Goal: Task Accomplishment & Management: Manage account settings

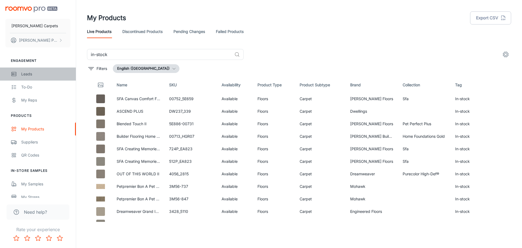
click at [39, 74] on div "Leads" at bounding box center [45, 74] width 49 height 6
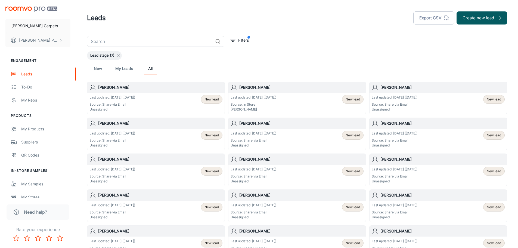
click at [118, 56] on line at bounding box center [118, 55] width 2 height 2
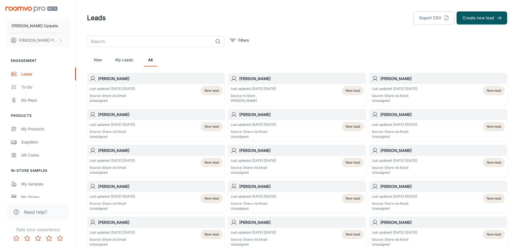
click at [100, 62] on link "New" at bounding box center [97, 59] width 13 height 13
click at [34, 89] on div "To-do" at bounding box center [45, 87] width 49 height 6
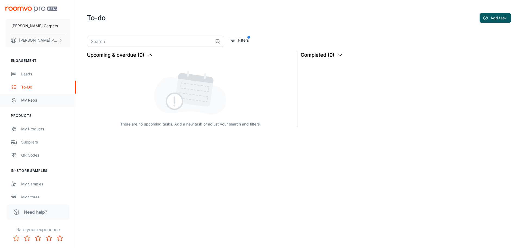
click at [40, 103] on div "My Reps" at bounding box center [45, 100] width 49 height 6
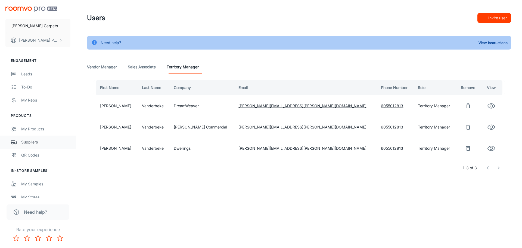
click at [35, 144] on div "Suppliers" at bounding box center [45, 142] width 49 height 6
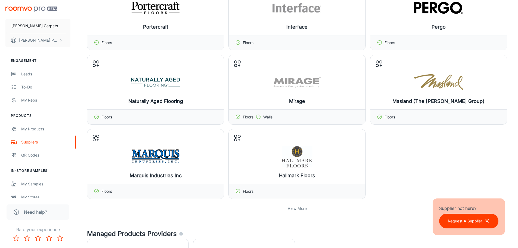
scroll to position [354, 0]
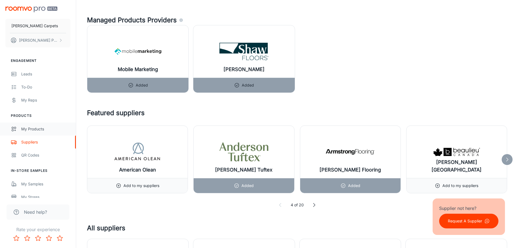
click at [30, 128] on div "My Products" at bounding box center [45, 129] width 49 height 6
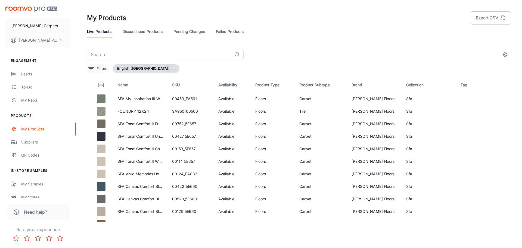
click at [93, 67] on icon "filter" at bounding box center [91, 68] width 7 height 7
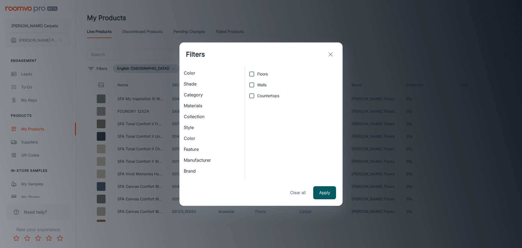
scroll to position [44, 0]
click at [195, 173] on span "Has Edits" at bounding box center [212, 172] width 57 height 7
click at [259, 73] on span "True" at bounding box center [261, 74] width 8 height 6
click at [257, 73] on input "True" at bounding box center [251, 74] width 11 height 11
radio input "true"
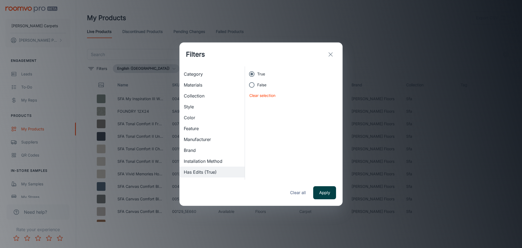
click at [323, 196] on button "Apply" at bounding box center [324, 192] width 23 height 13
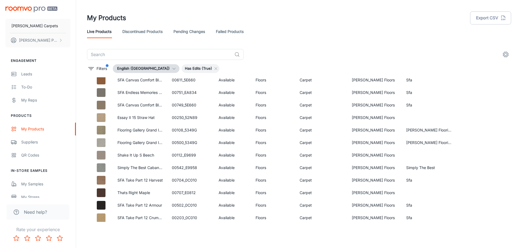
scroll to position [0, 0]
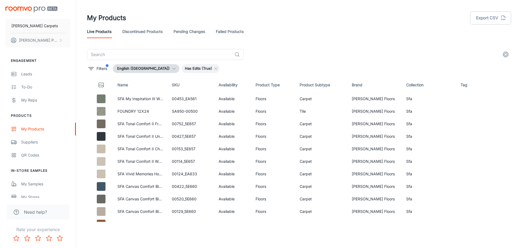
click at [335, 52] on div "​" at bounding box center [299, 54] width 424 height 11
click at [40, 125] on link "My Products" at bounding box center [38, 128] width 76 height 13
click at [214, 69] on icon at bounding box center [216, 68] width 4 height 4
click at [192, 57] on input "text" at bounding box center [159, 54] width 145 height 11
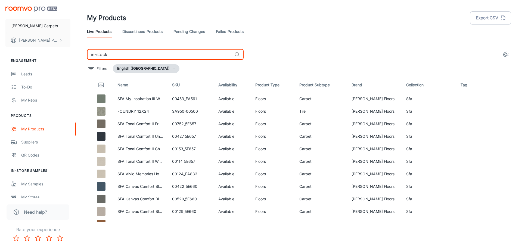
type input "in-stock"
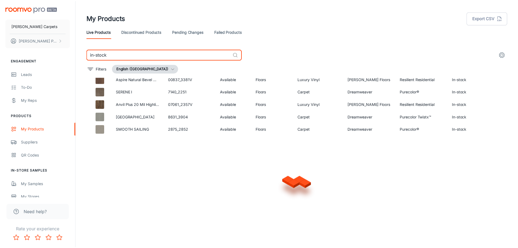
scroll to position [362, 0]
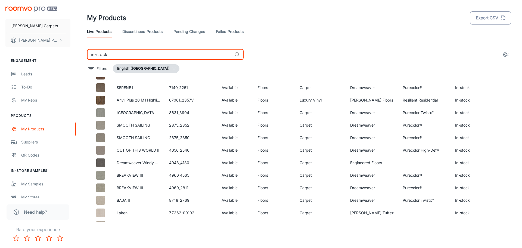
click at [492, 19] on button "Export CSV" at bounding box center [490, 17] width 41 height 13
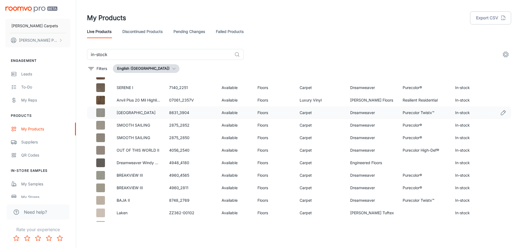
click at [500, 113] on icon "Edit" at bounding box center [503, 112] width 7 height 7
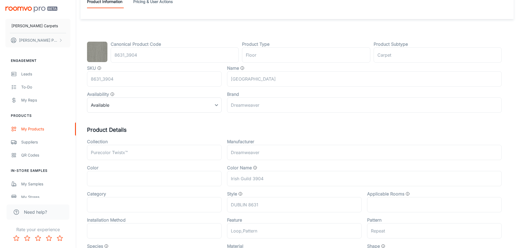
scroll to position [82, 0]
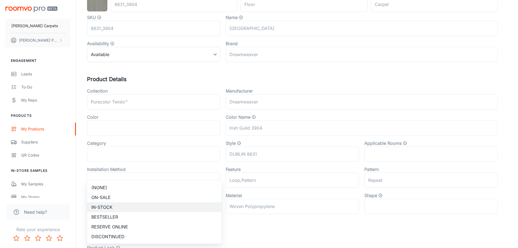
click at [214, 166] on body "[PERSON_NAME] Carpets [PERSON_NAME] Engagement Leads To-do My Reps Products My …" at bounding box center [259, 42] width 518 height 248
click at [253, 224] on div at bounding box center [261, 124] width 522 height 248
click at [196, 166] on body "[PERSON_NAME] Carpets [PERSON_NAME] Engagement Leads To-do My Reps Products My …" at bounding box center [261, 42] width 522 height 248
click at [168, 206] on li "In-stock" at bounding box center [154, 207] width 135 height 10
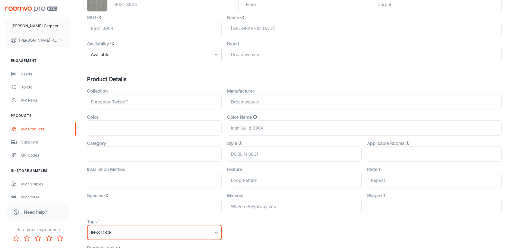
click at [291, 236] on div "Collection Purecolor Twistx™ ​ Manufacturer Dreamweaver ​ Color ​ Color Name Ir…" at bounding box center [292, 174] width 420 height 183
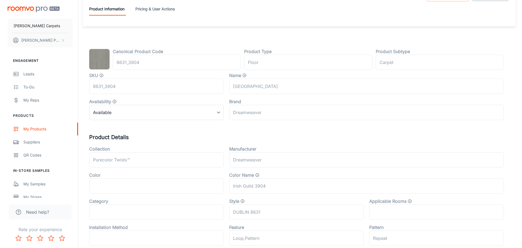
scroll to position [0, 0]
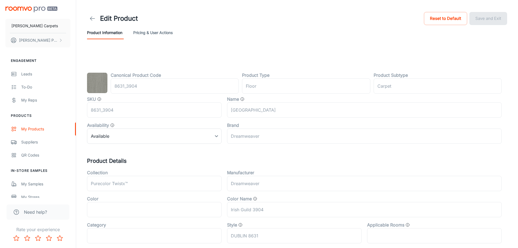
drag, startPoint x: 87, startPoint y: 15, endPoint x: 91, endPoint y: 18, distance: 5.4
click at [87, 15] on div "Edit Product" at bounding box center [112, 18] width 51 height 11
click at [92, 20] on icon at bounding box center [92, 18] width 7 height 7
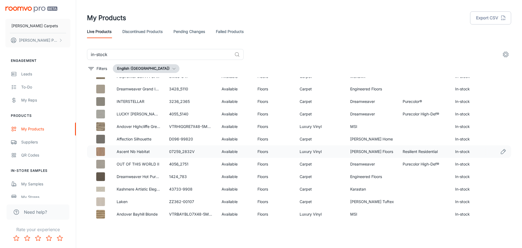
scroll to position [136, 0]
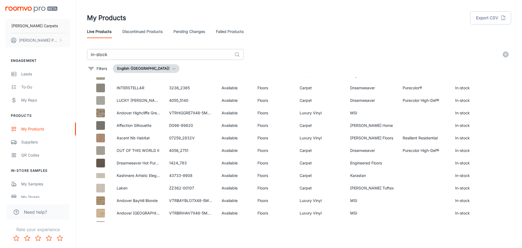
click at [126, 51] on input "in-stock" at bounding box center [159, 54] width 145 height 11
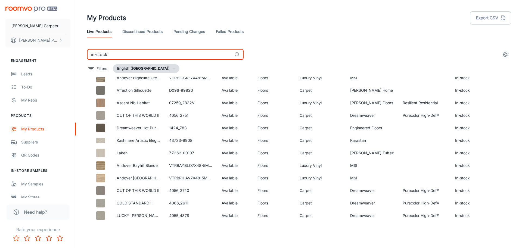
scroll to position [0, 0]
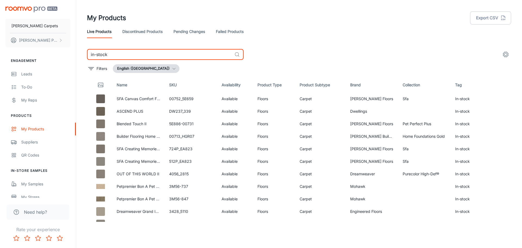
click at [88, 81] on th at bounding box center [99, 84] width 25 height 15
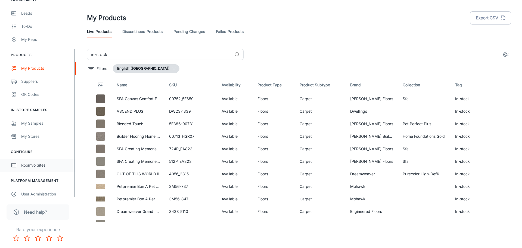
scroll to position [63, 0]
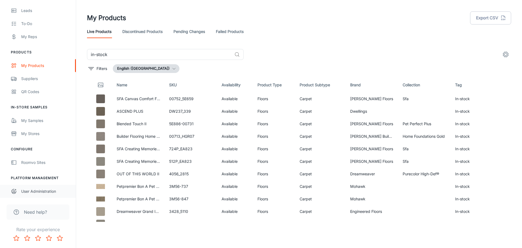
click at [18, 190] on link "User Administration" at bounding box center [38, 191] width 76 height 13
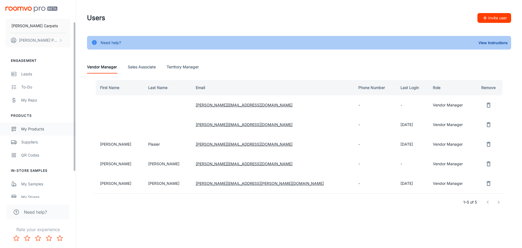
scroll to position [63, 0]
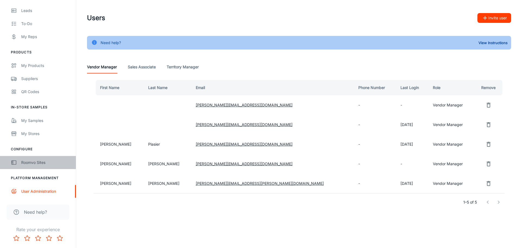
click at [36, 166] on link "Roomvo Sites" at bounding box center [38, 162] width 76 height 13
